Goal: Information Seeking & Learning: Learn about a topic

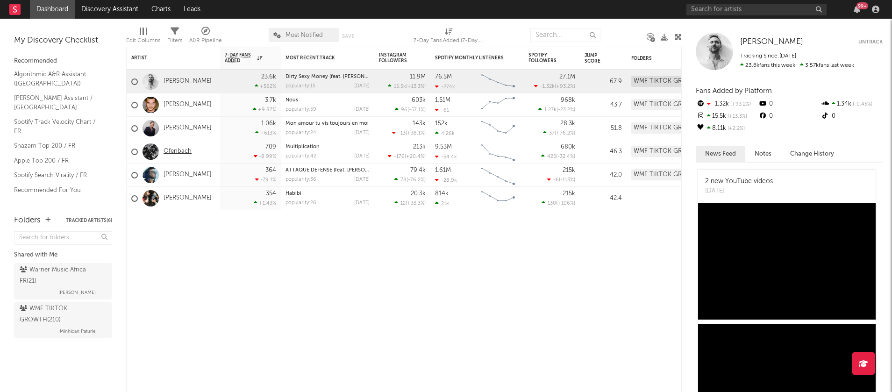
click at [186, 151] on link "Ofenbach" at bounding box center [178, 152] width 28 height 8
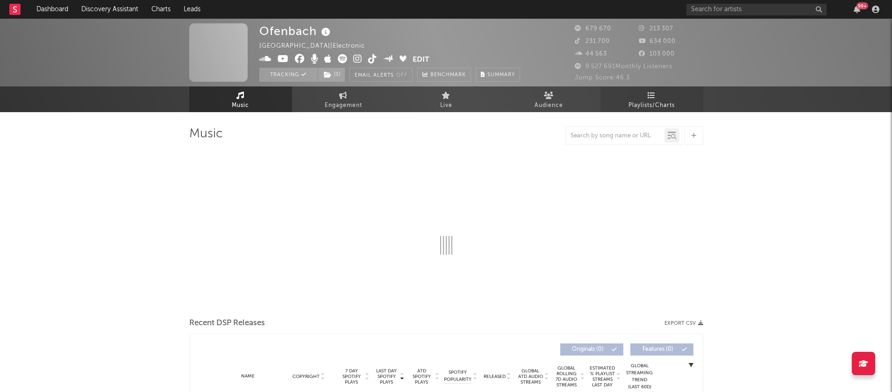
click at [673, 108] on link "Playlists/Charts" at bounding box center [652, 99] width 103 height 26
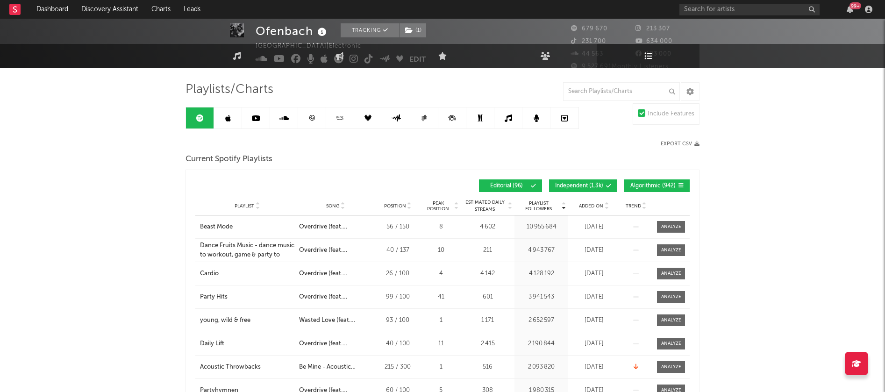
scroll to position [54, 0]
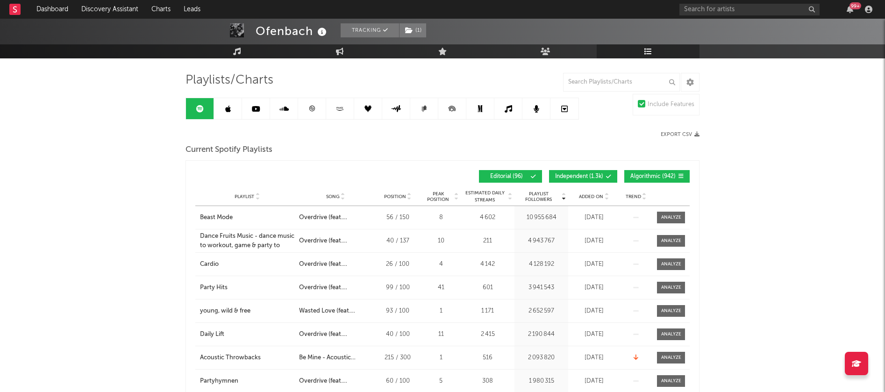
click at [596, 174] on span "Independent ( 1.3k )" at bounding box center [579, 177] width 48 height 6
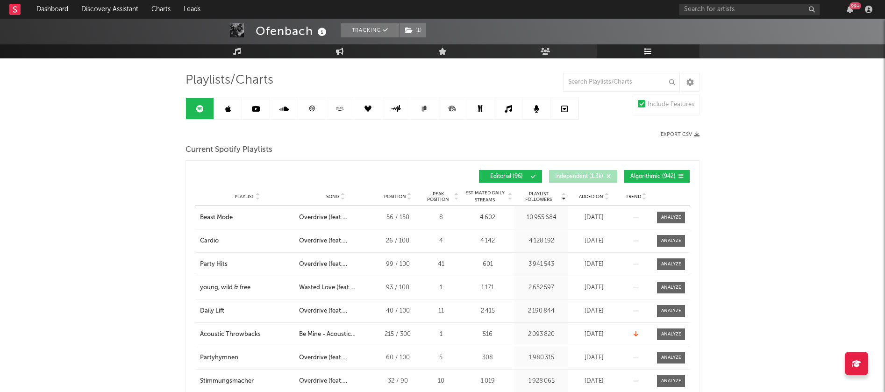
click at [660, 174] on span "Algorithmic ( 942 )" at bounding box center [653, 177] width 45 height 6
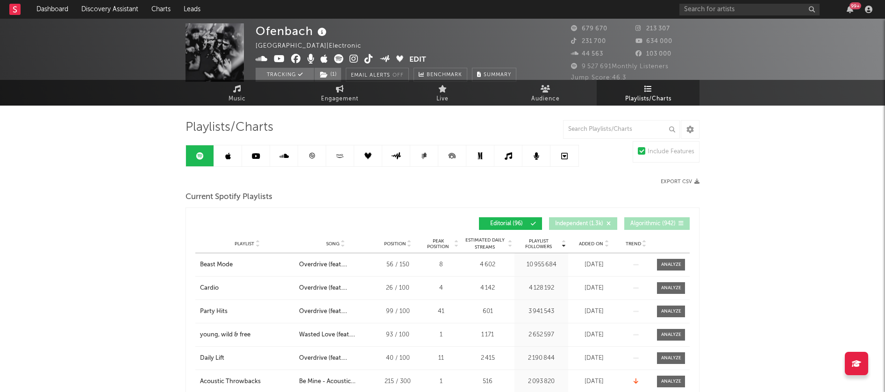
scroll to position [0, 0]
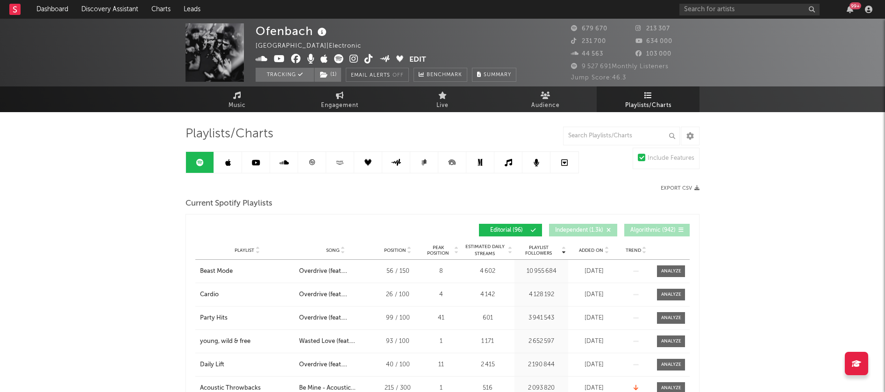
click at [304, 161] on link at bounding box center [312, 162] width 28 height 21
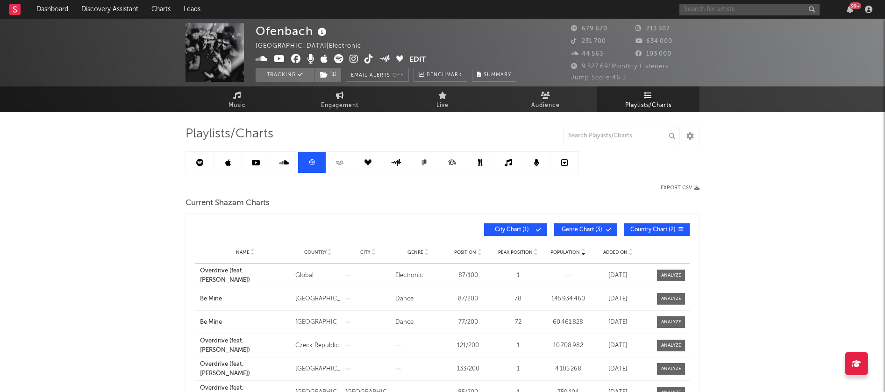
click at [762, 9] on input "text" at bounding box center [750, 10] width 140 height 12
click at [714, 12] on input "tif" at bounding box center [750, 10] width 140 height 12
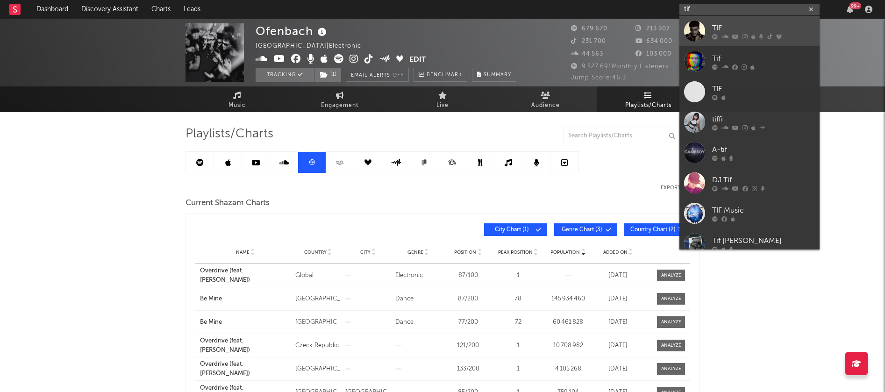
type input "tif"
click at [707, 35] on link "TIF" at bounding box center [750, 31] width 140 height 30
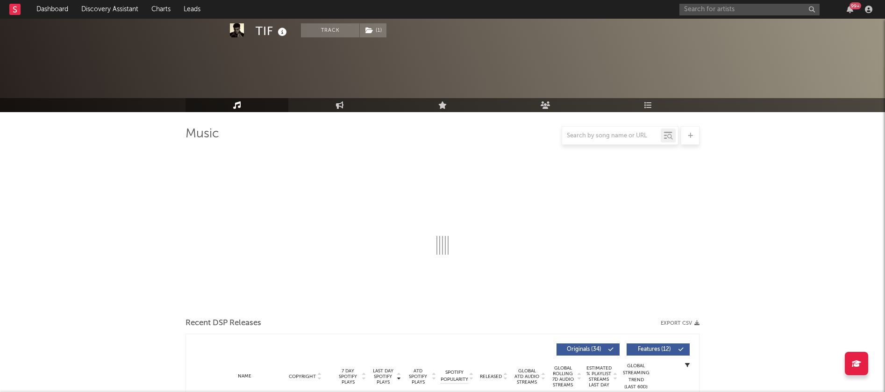
select select "6m"
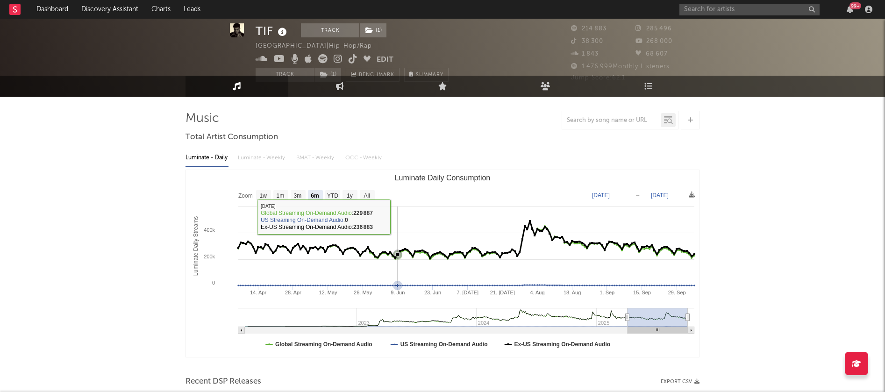
scroll to position [16, 0]
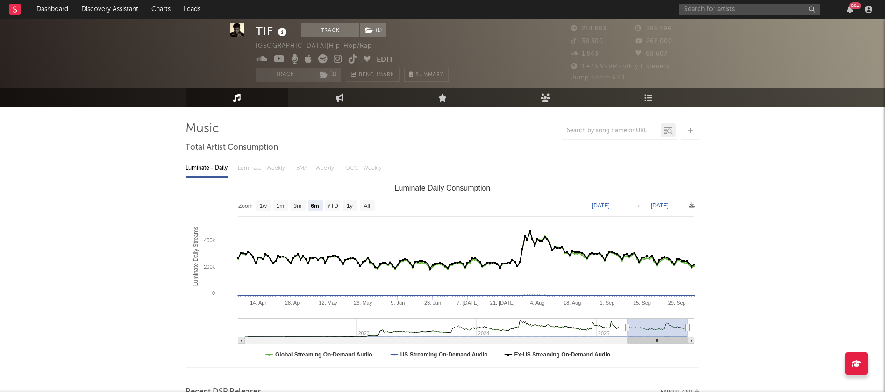
scroll to position [0, 0]
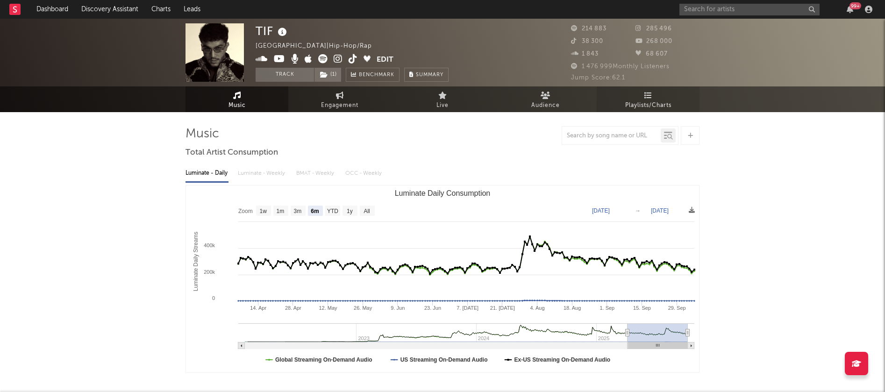
click at [657, 102] on span "Playlists/Charts" at bounding box center [648, 105] width 46 height 11
